Goal: Obtain resource: Download file/media

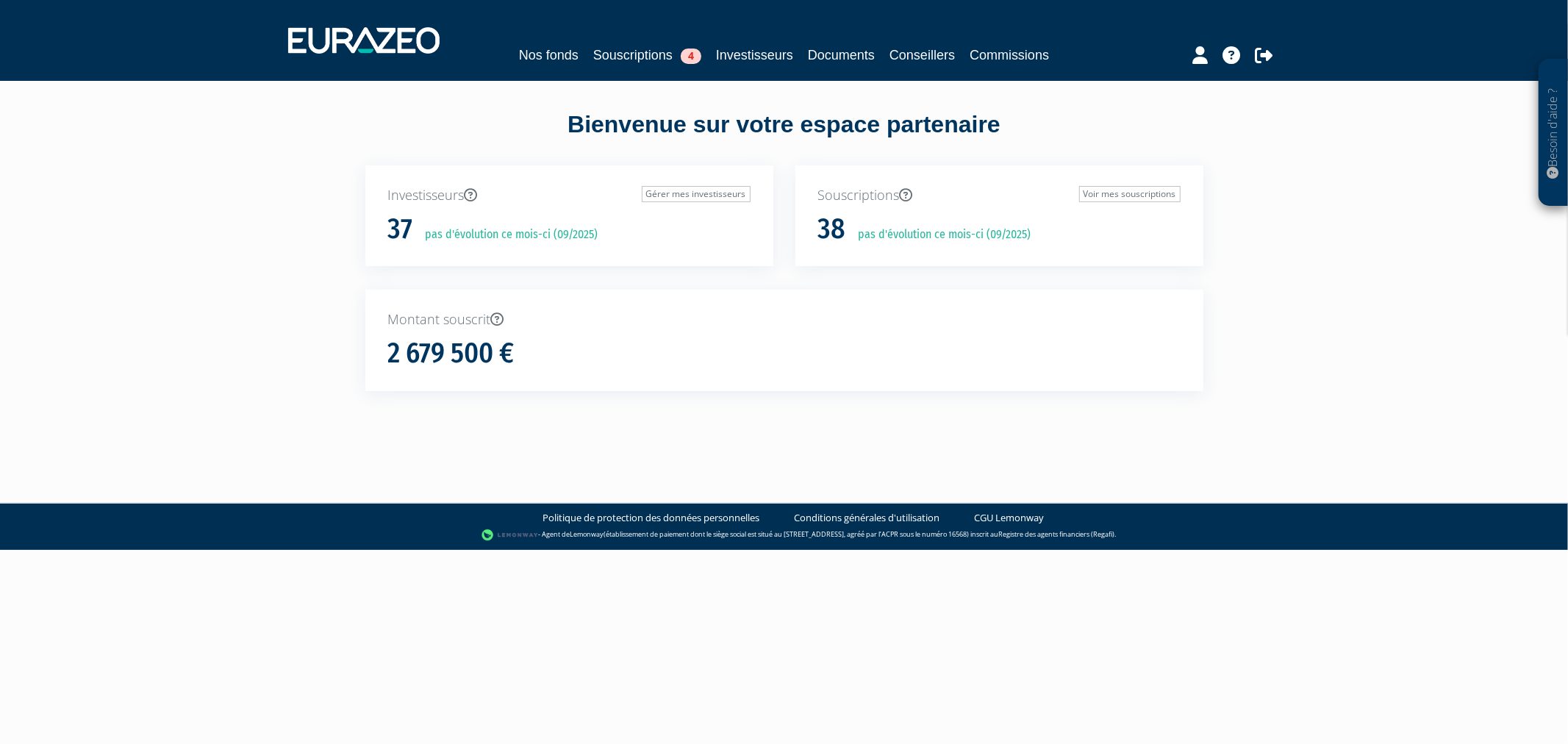
click at [625, 43] on div "Nos fonds Souscriptions 4 Investisseurs Documents Conseillers Commissions" at bounding box center [784, 40] width 1014 height 54
click at [627, 54] on link "Souscriptions 4" at bounding box center [647, 55] width 108 height 21
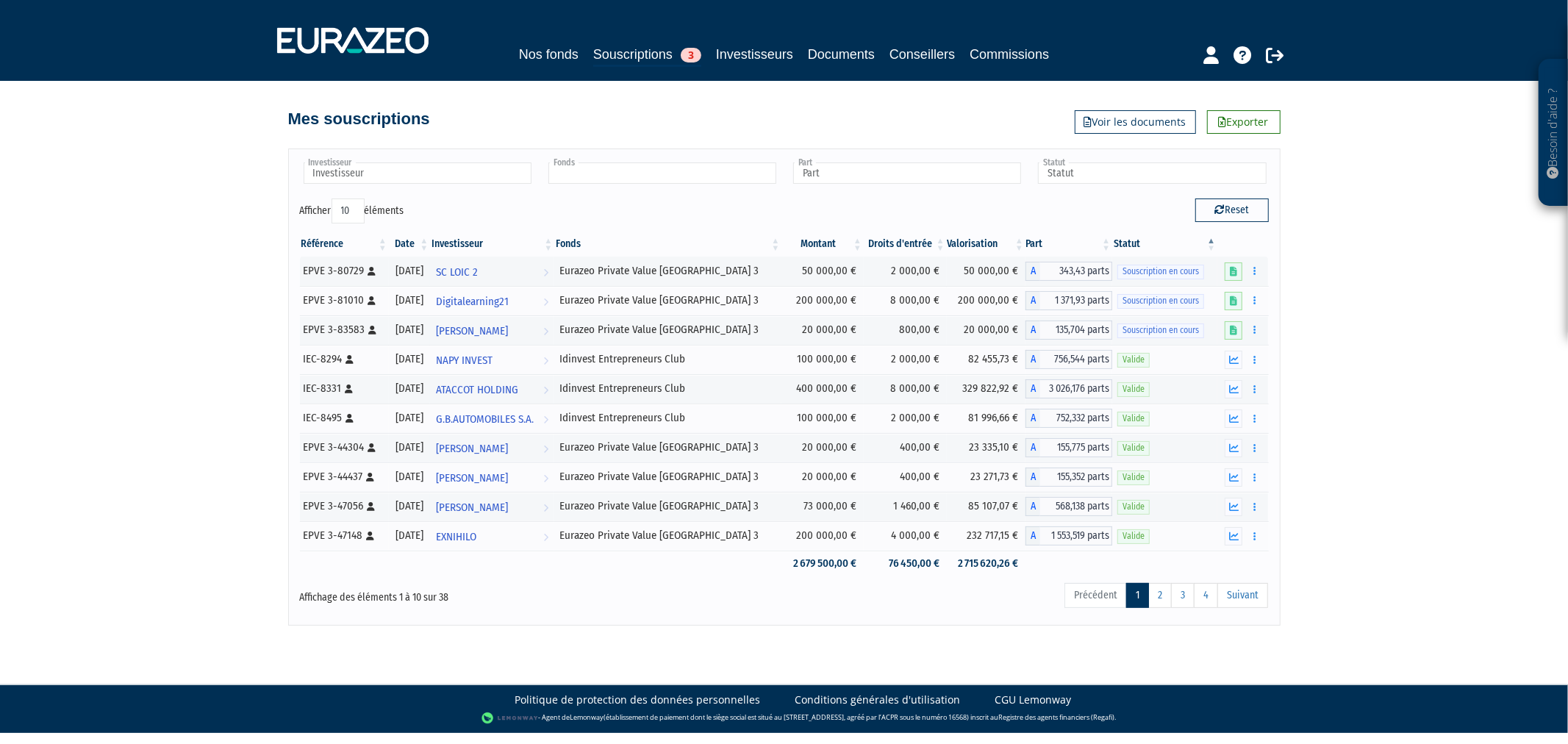
click at [619, 180] on input "text" at bounding box center [663, 173] width 228 height 21
click at [449, 172] on input "text" at bounding box center [417, 173] width 228 height 21
type input "Fonds"
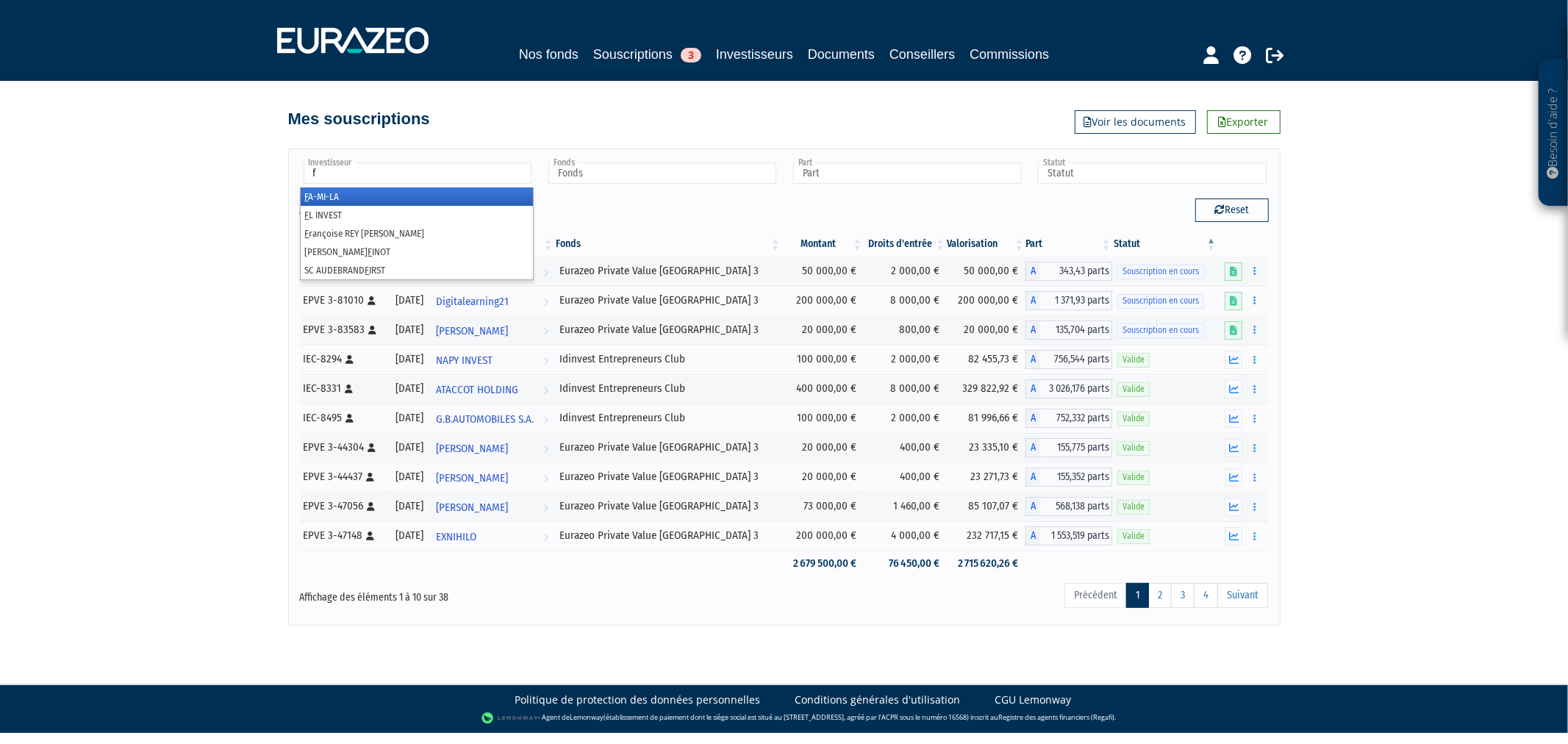
type input "fi"
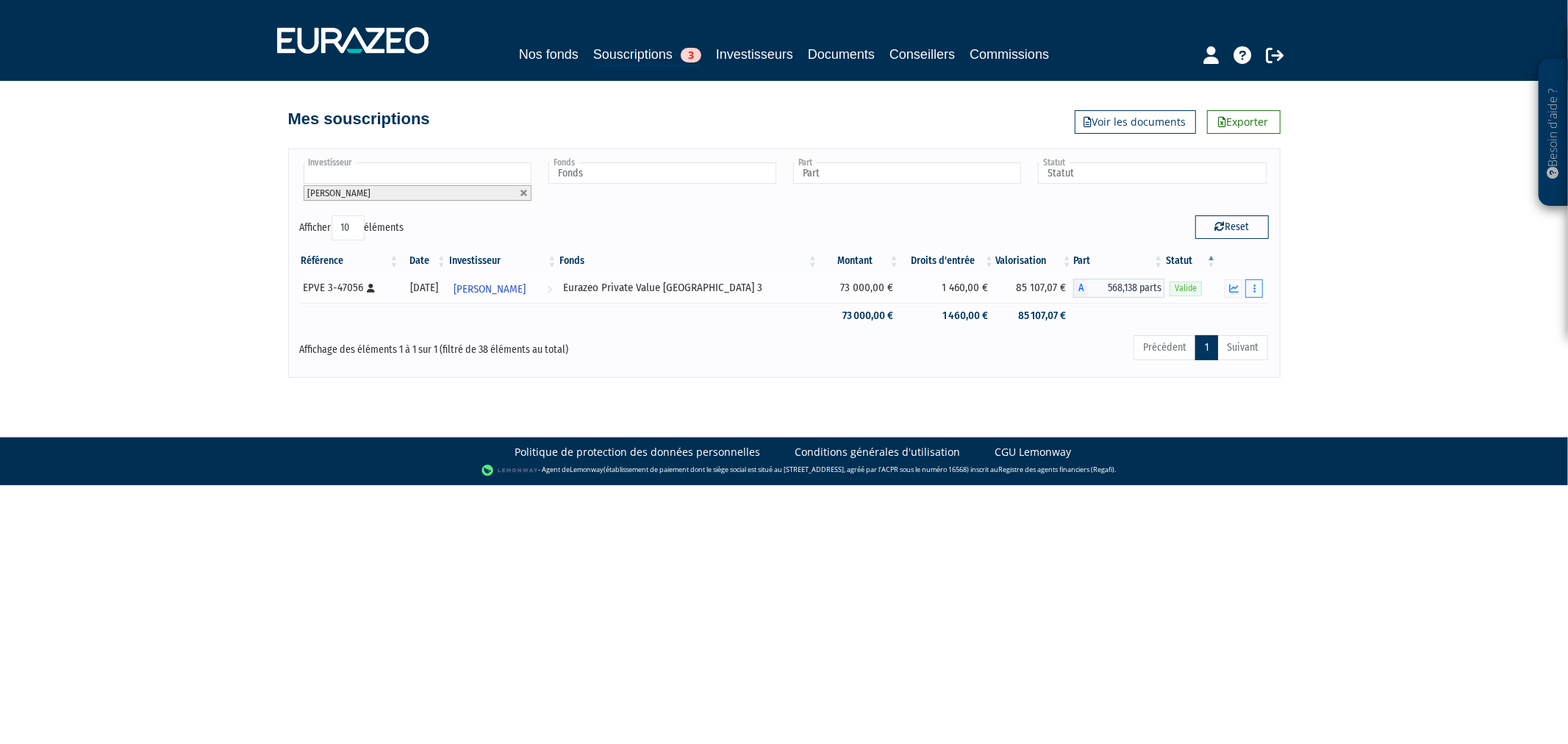
click at [1253, 288] on icon "button" at bounding box center [1254, 288] width 3 height 9
click at [1232, 369] on link "Historique de rachat(s)" at bounding box center [1198, 369] width 121 height 24
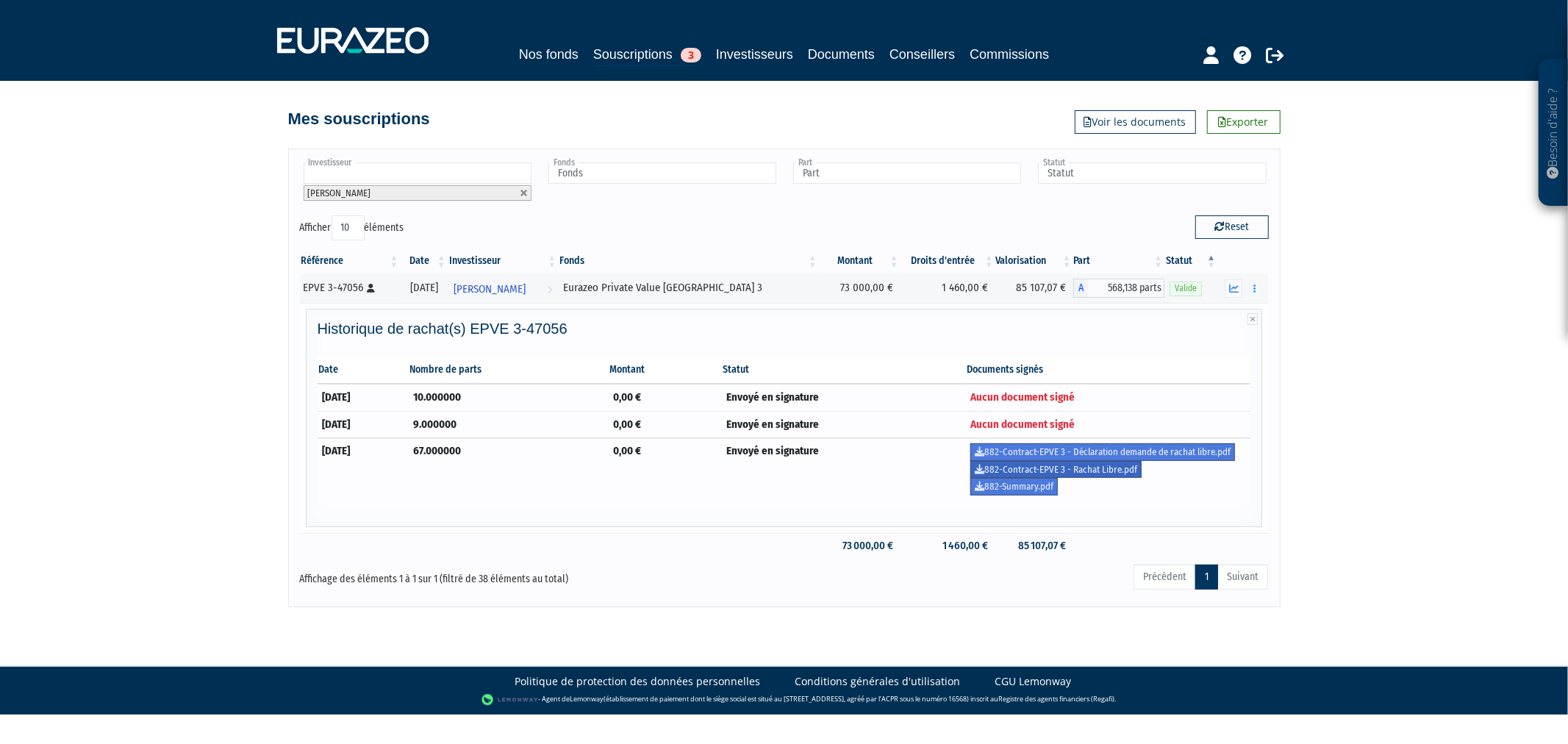
click at [1032, 469] on link "882-Contract-EPVE 3 - Rachat Libre.pdf" at bounding box center [1055, 469] width 171 height 18
